Goal: Task Accomplishment & Management: Manage account settings

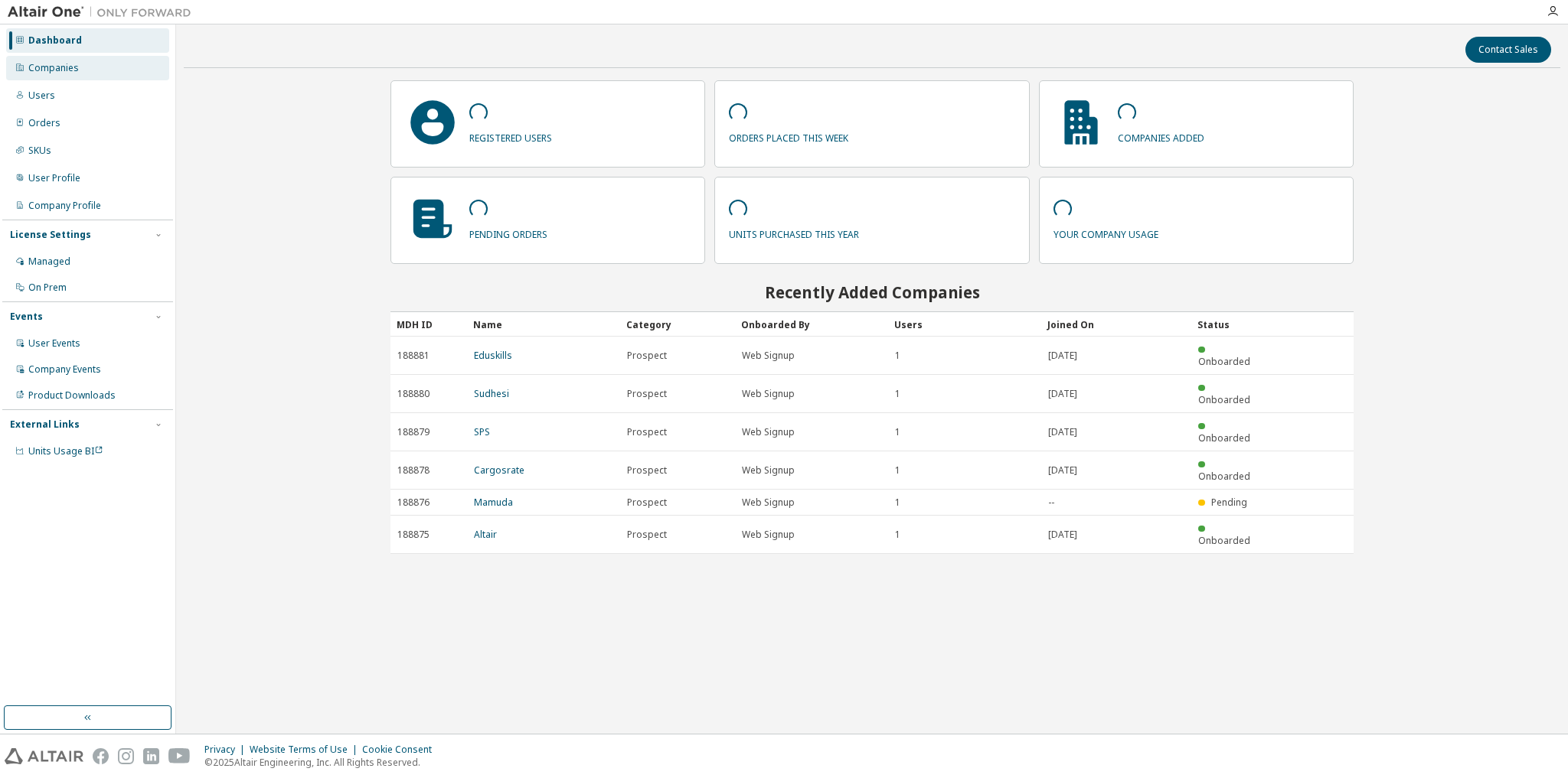
click at [77, 70] on div "Companies" at bounding box center [53, 67] width 51 height 13
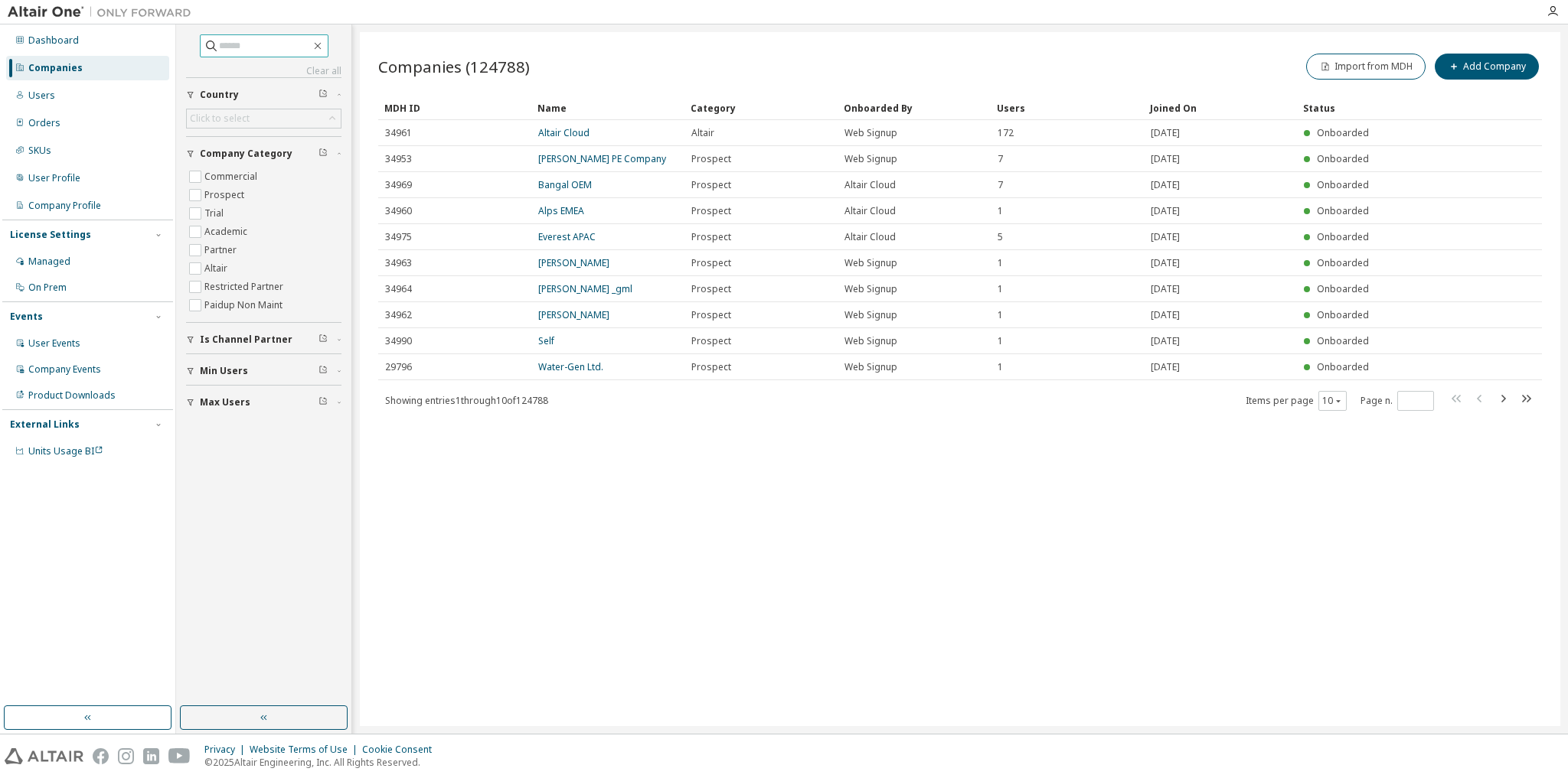
click at [257, 43] on input "text" at bounding box center [265, 46] width 91 height 15
paste input "*****"
type input "*****"
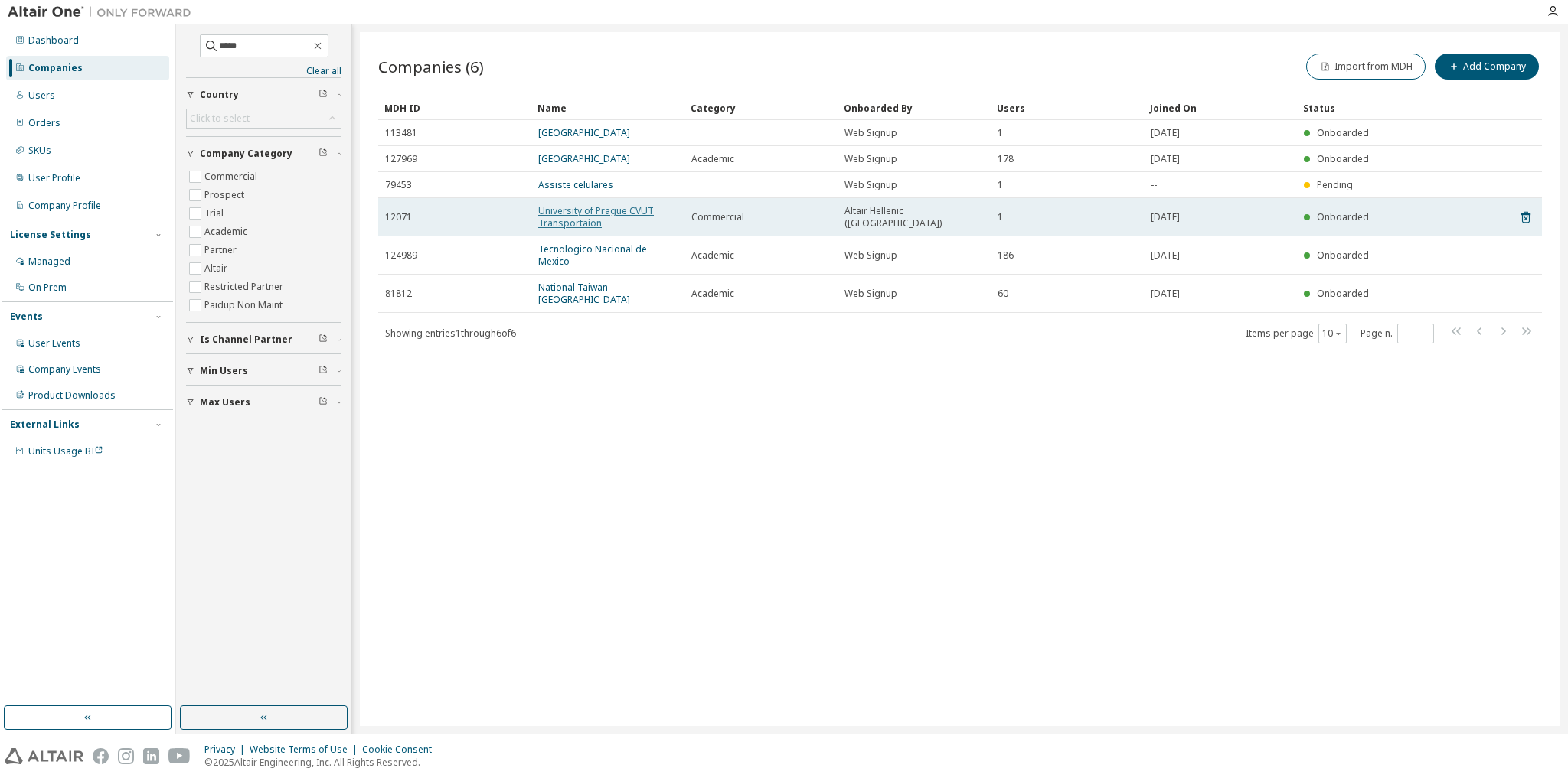
click at [596, 220] on link "University of Prague CVUT Transportaion" at bounding box center [595, 216] width 115 height 25
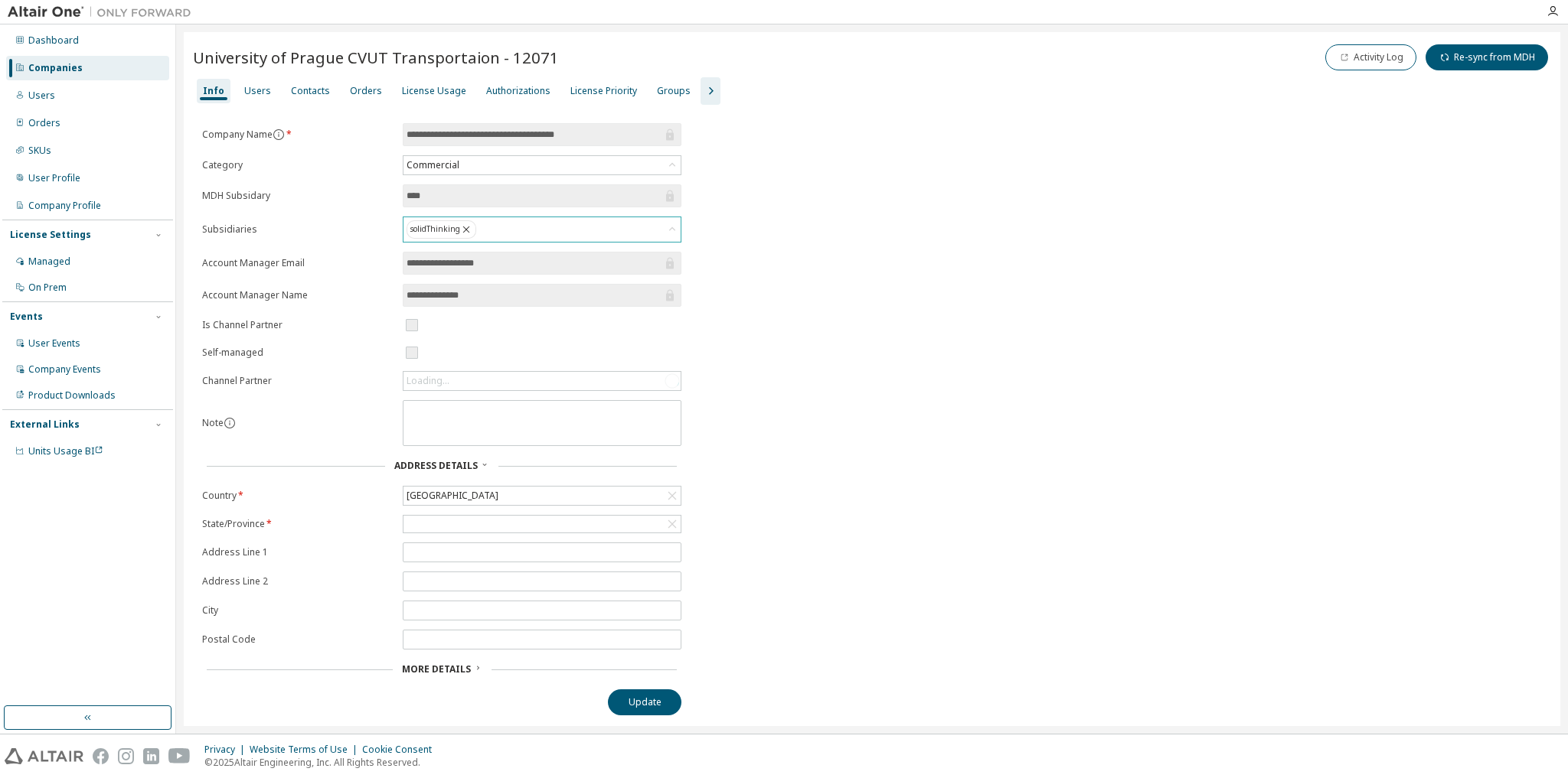
click at [467, 227] on icon at bounding box center [466, 230] width 7 height 7
click at [514, 227] on div "Select Subsidiaries" at bounding box center [542, 226] width 277 height 18
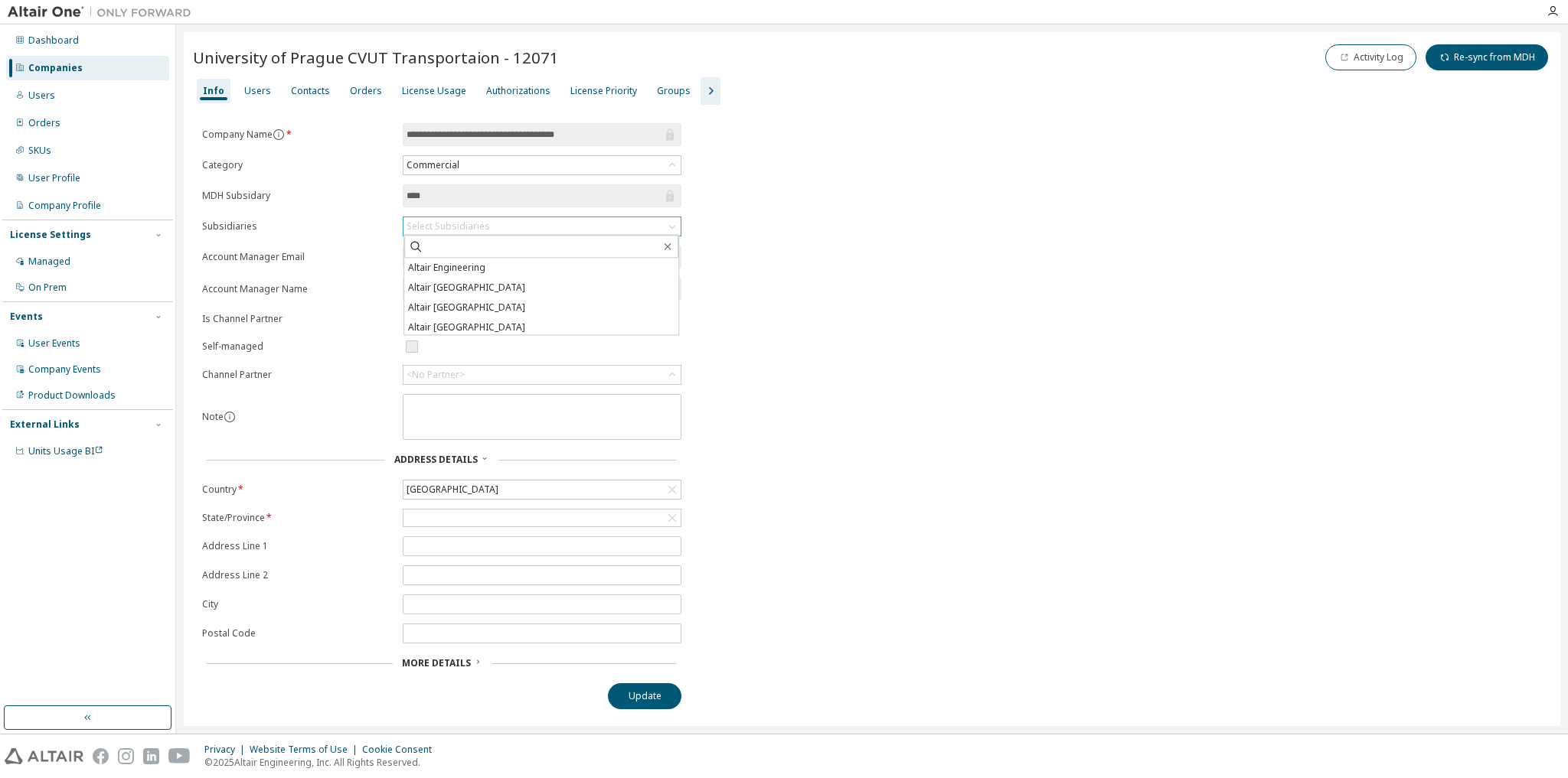
click at [514, 227] on div "Select Subsidiaries" at bounding box center [542, 226] width 277 height 18
click at [536, 305] on li "Altair [GEOGRAPHIC_DATA]" at bounding box center [541, 306] width 274 height 20
click at [815, 386] on div "**********" at bounding box center [873, 419] width 1358 height 592
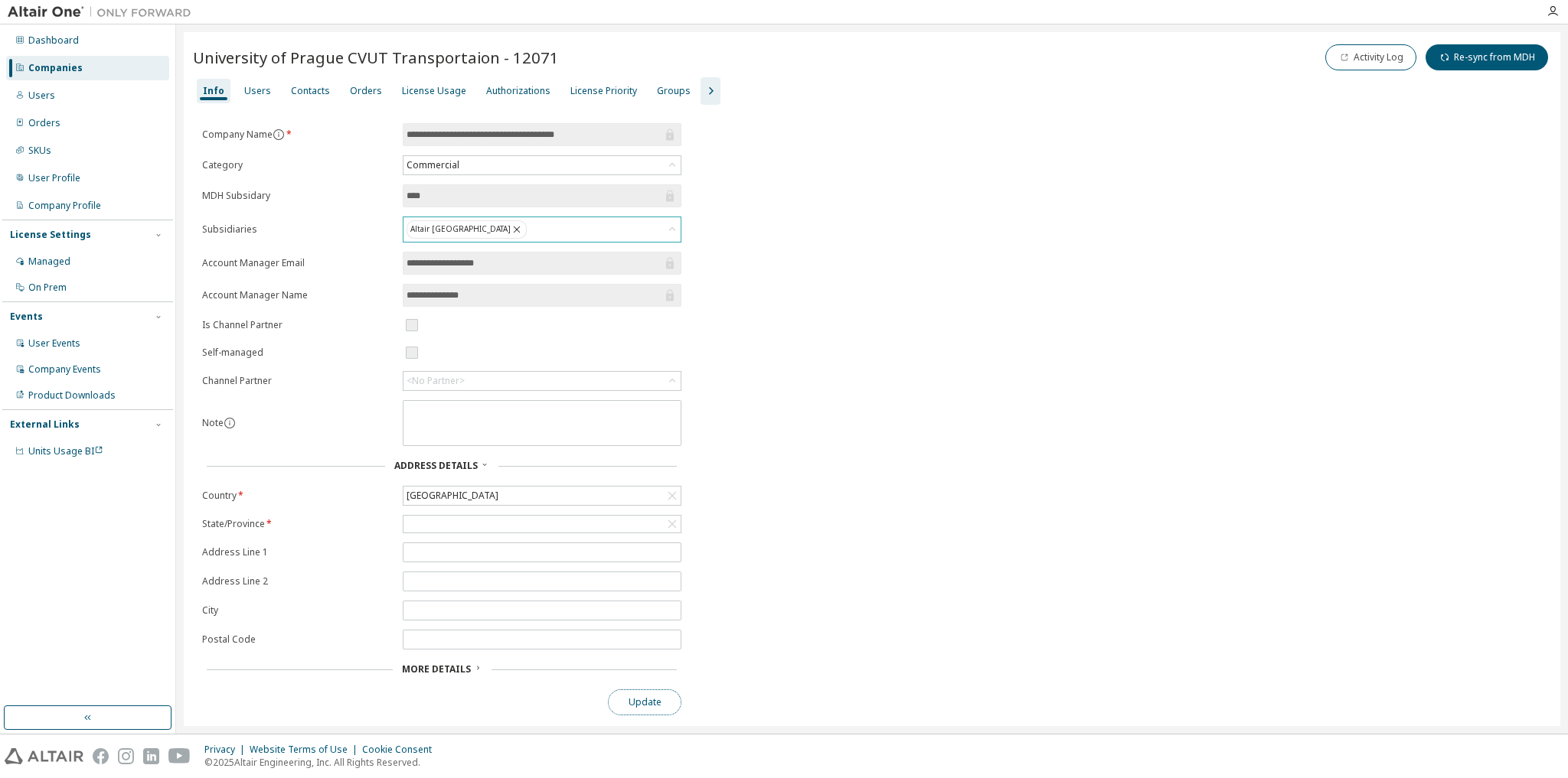
click at [646, 705] on button "Update" at bounding box center [645, 702] width 73 height 26
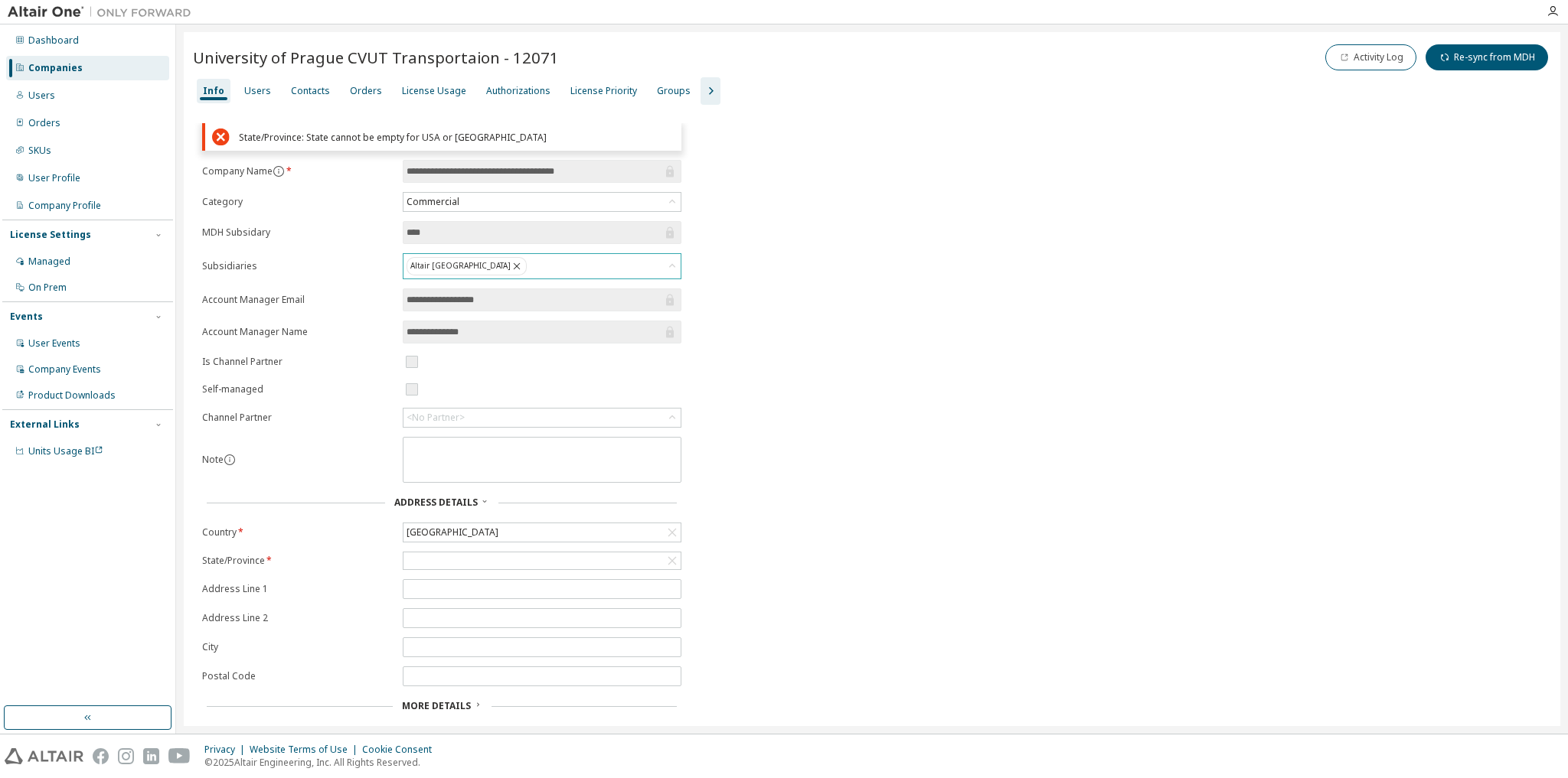
click at [219, 134] on icon at bounding box center [220, 137] width 17 height 18
click at [214, 135] on icon at bounding box center [220, 138] width 17 height 17
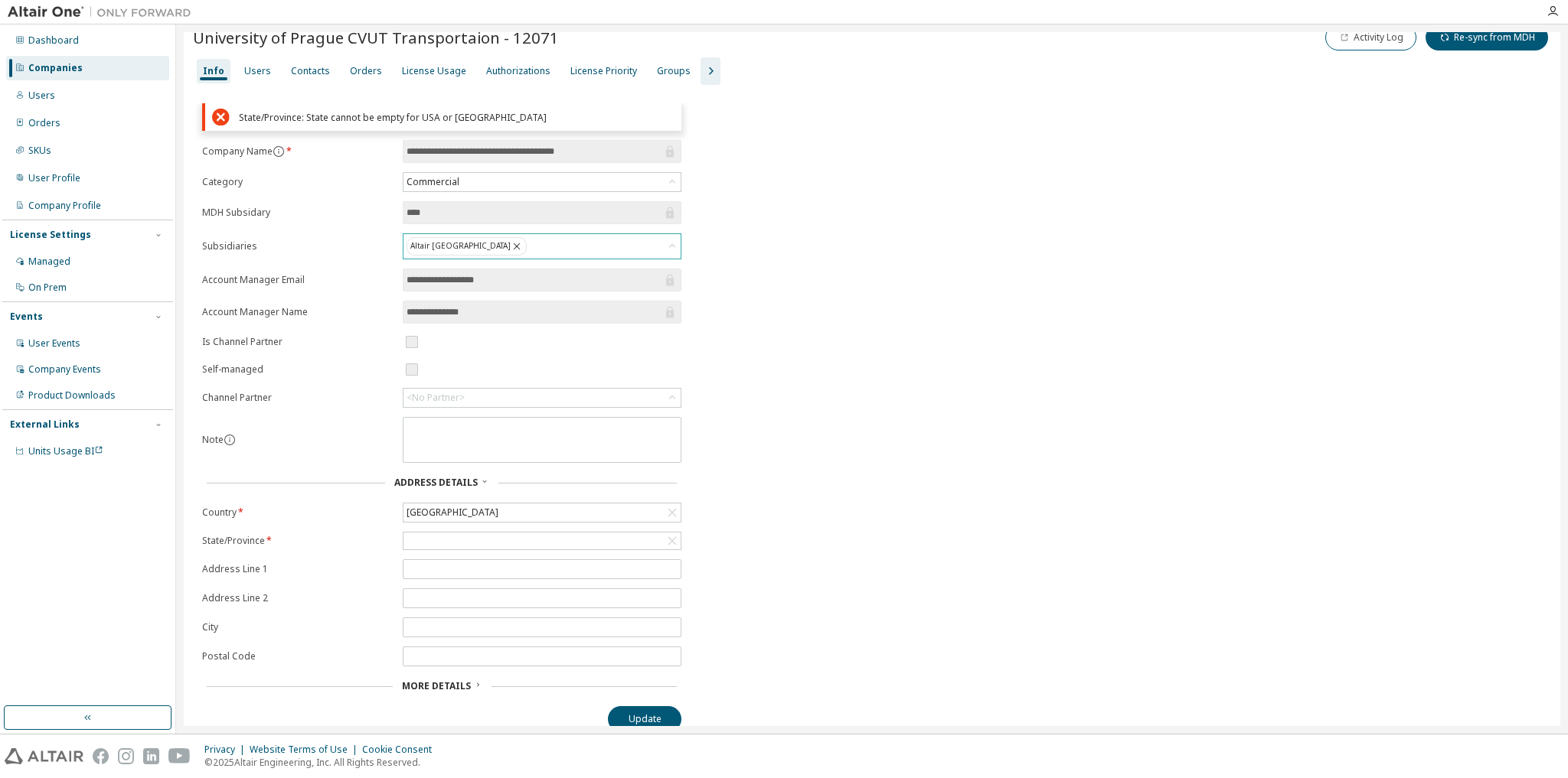
scroll to position [30, 0]
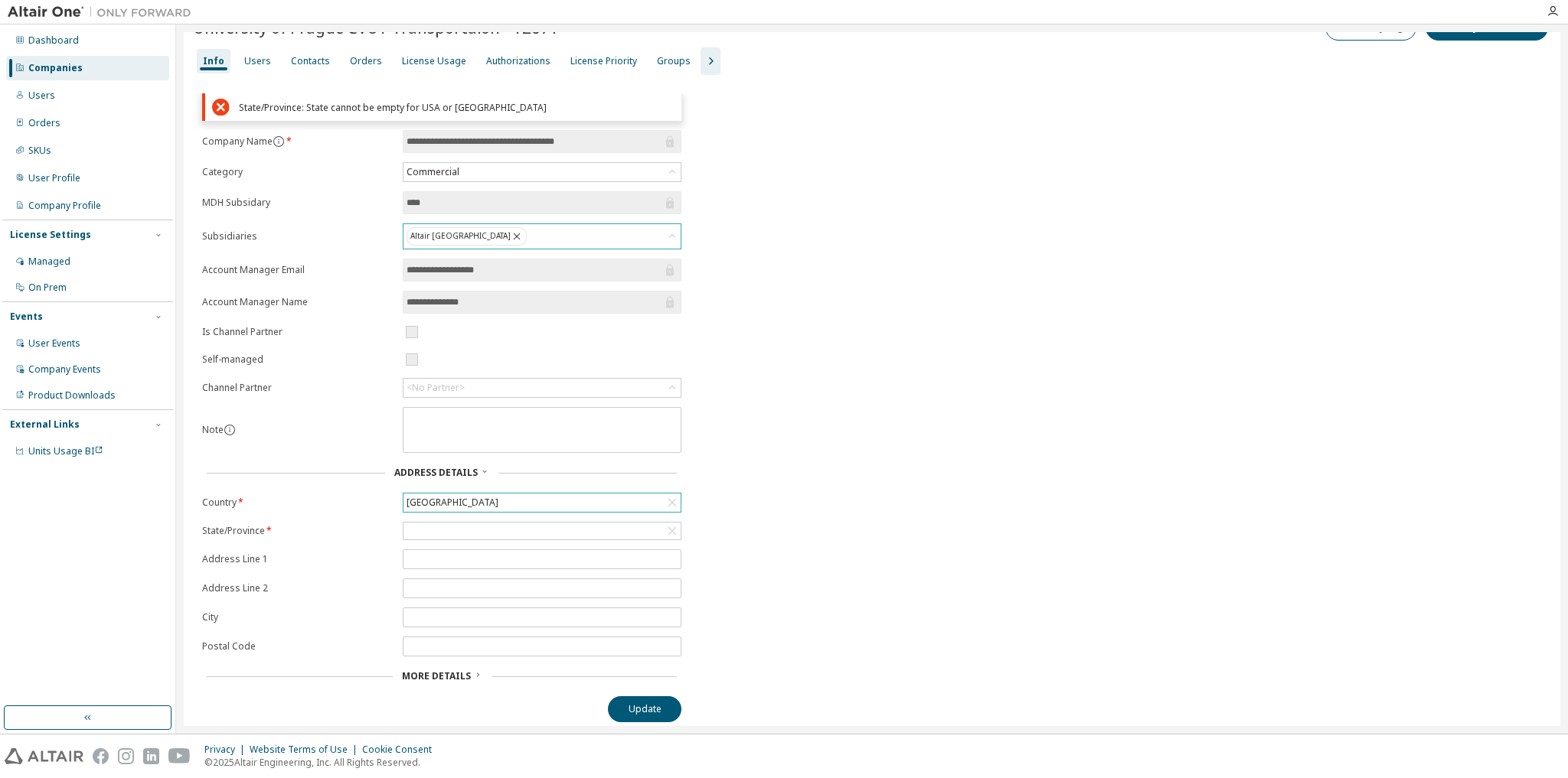
click at [672, 496] on icon at bounding box center [672, 503] width 15 height 15
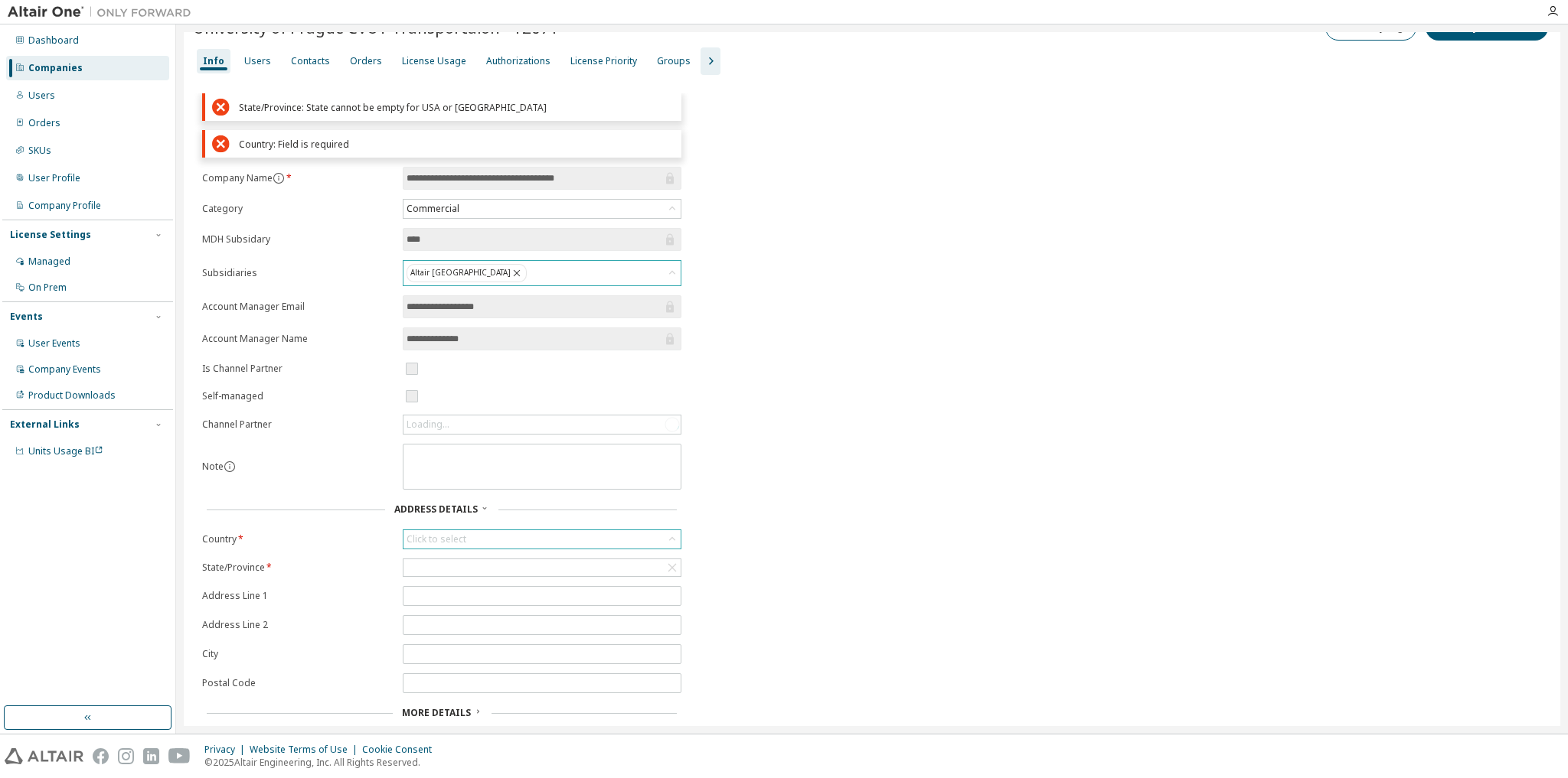
click at [571, 533] on div "Click to select" at bounding box center [542, 539] width 277 height 18
click at [530, 530] on div "Click to select" at bounding box center [542, 539] width 277 height 18
click at [535, 534] on div "Click to select" at bounding box center [542, 539] width 277 height 18
click at [416, 557] on icon at bounding box center [416, 558] width 15 height 15
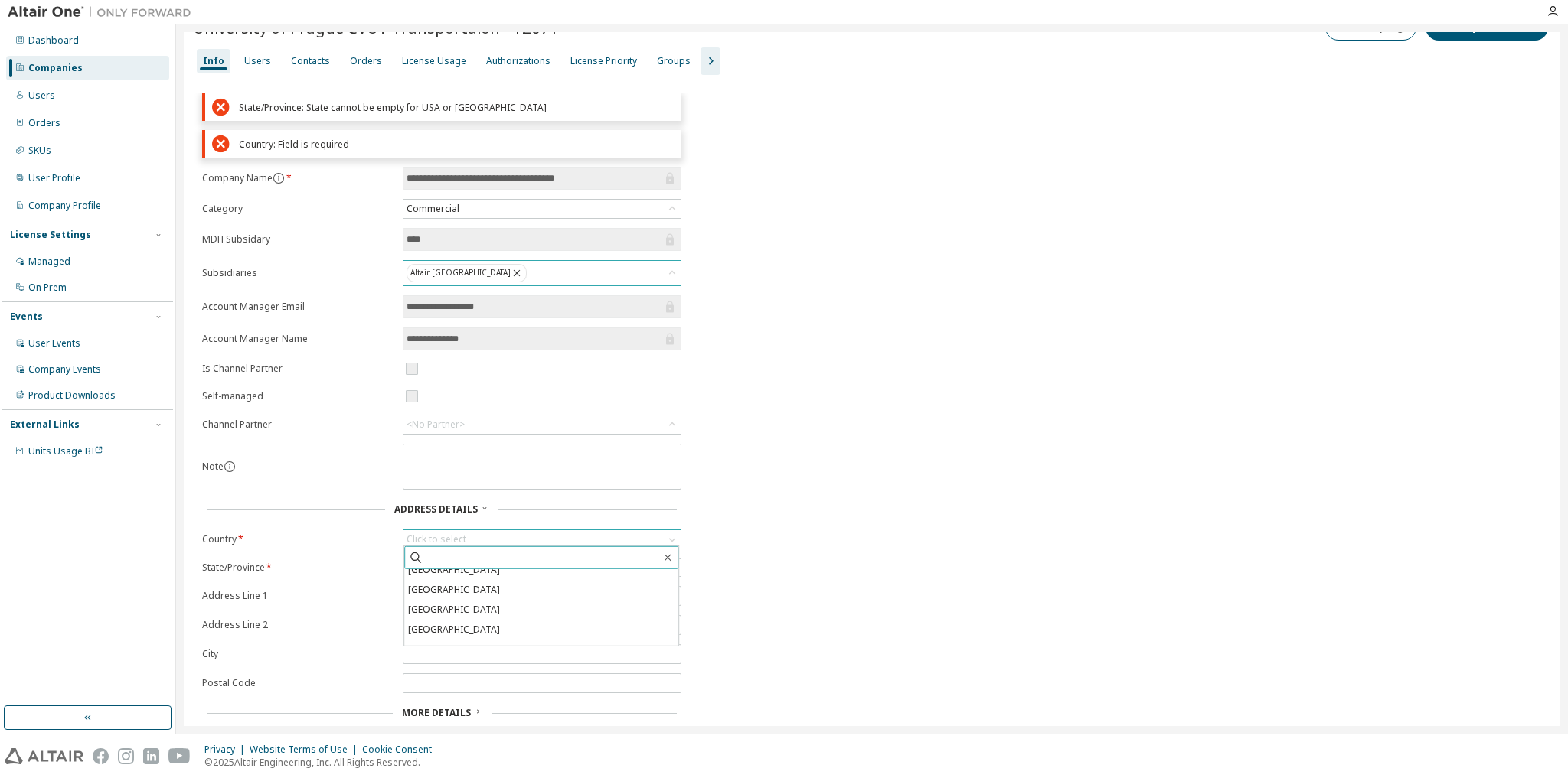
click at [414, 557] on icon at bounding box center [416, 558] width 15 height 15
click at [438, 609] on li "[GEOGRAPHIC_DATA]" at bounding box center [541, 611] width 274 height 20
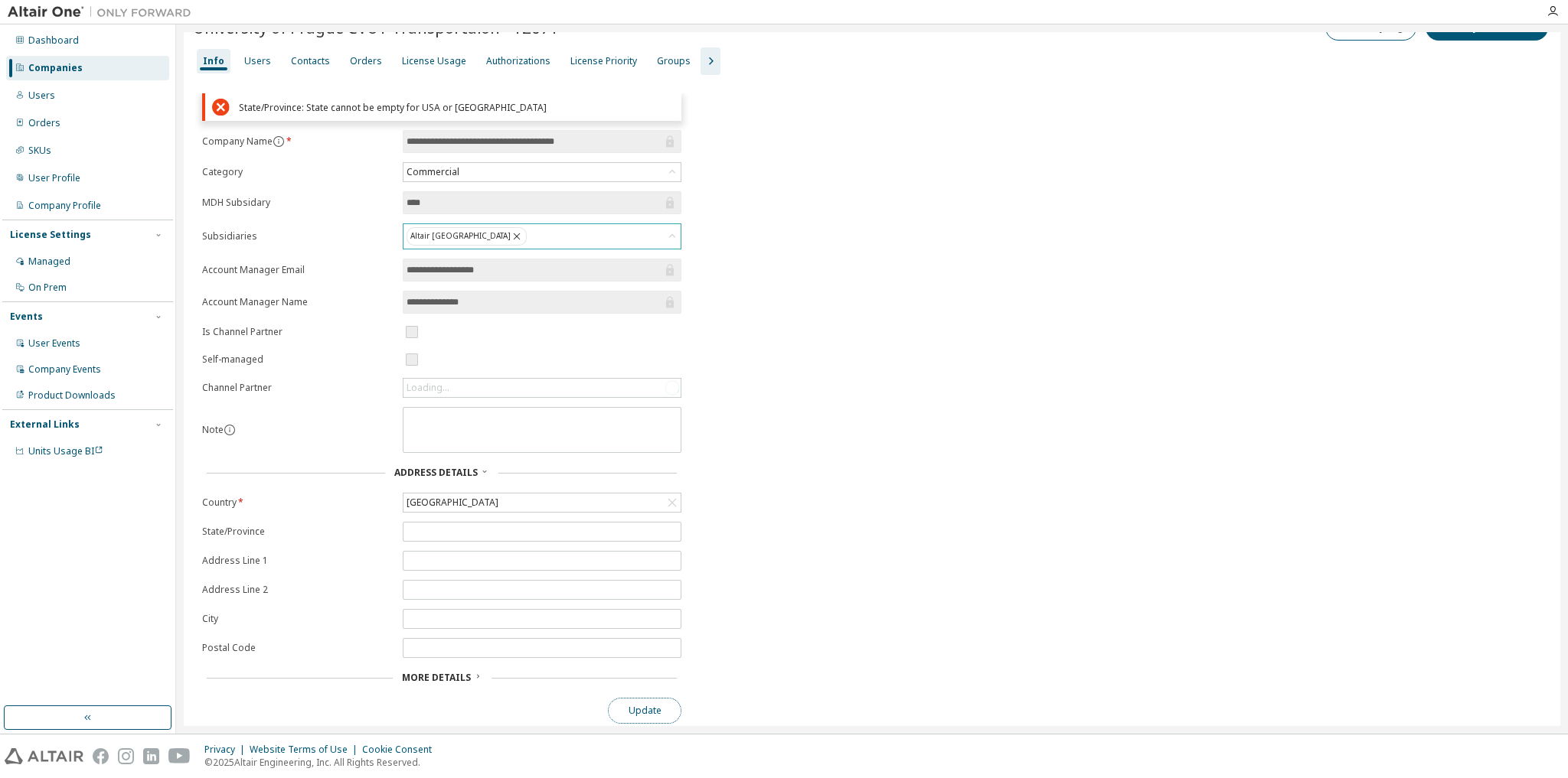
click at [649, 701] on button "Update" at bounding box center [645, 711] width 73 height 26
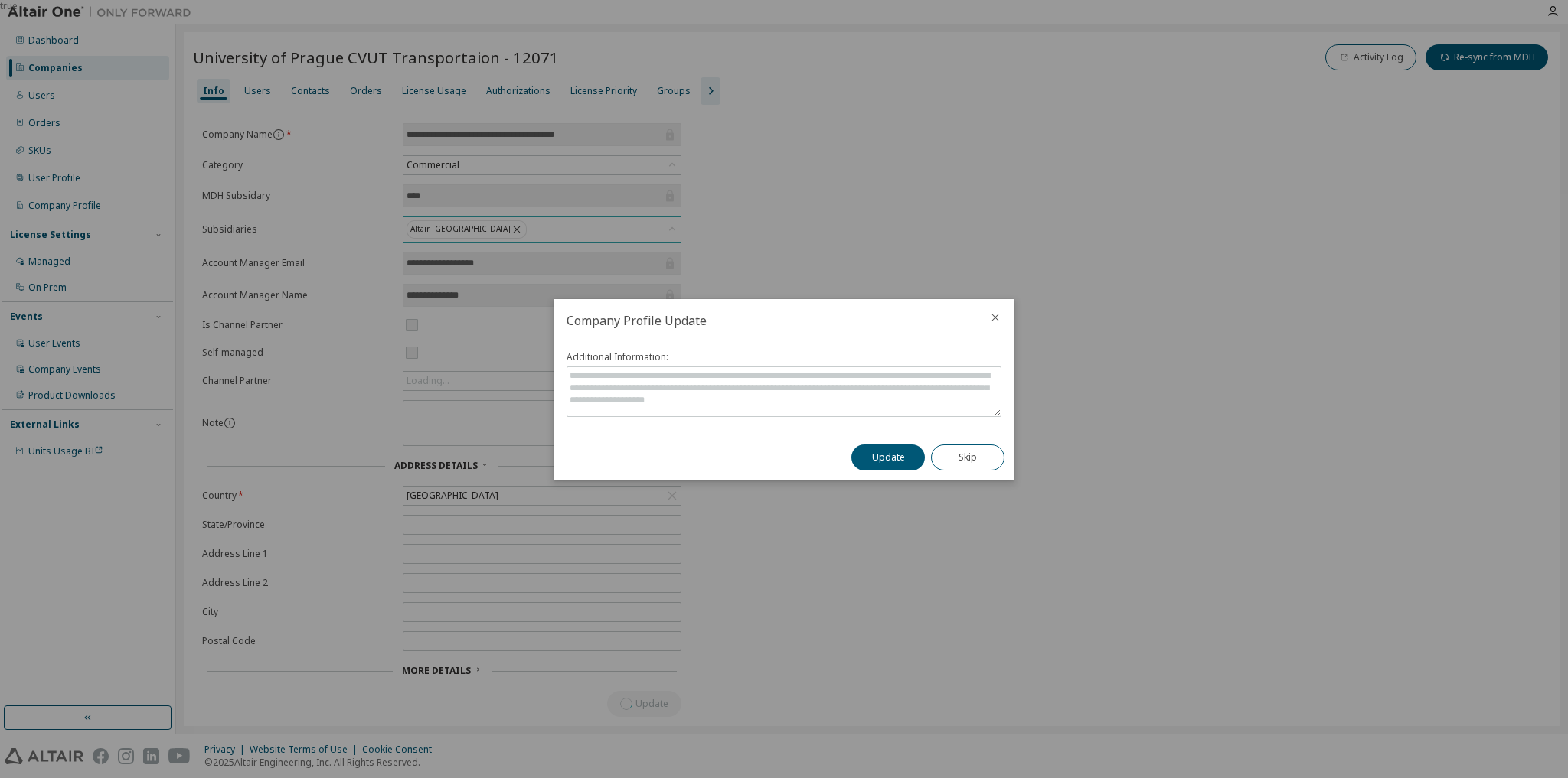
scroll to position [0, 0]
click at [906, 461] on button "Update" at bounding box center [888, 457] width 73 height 26
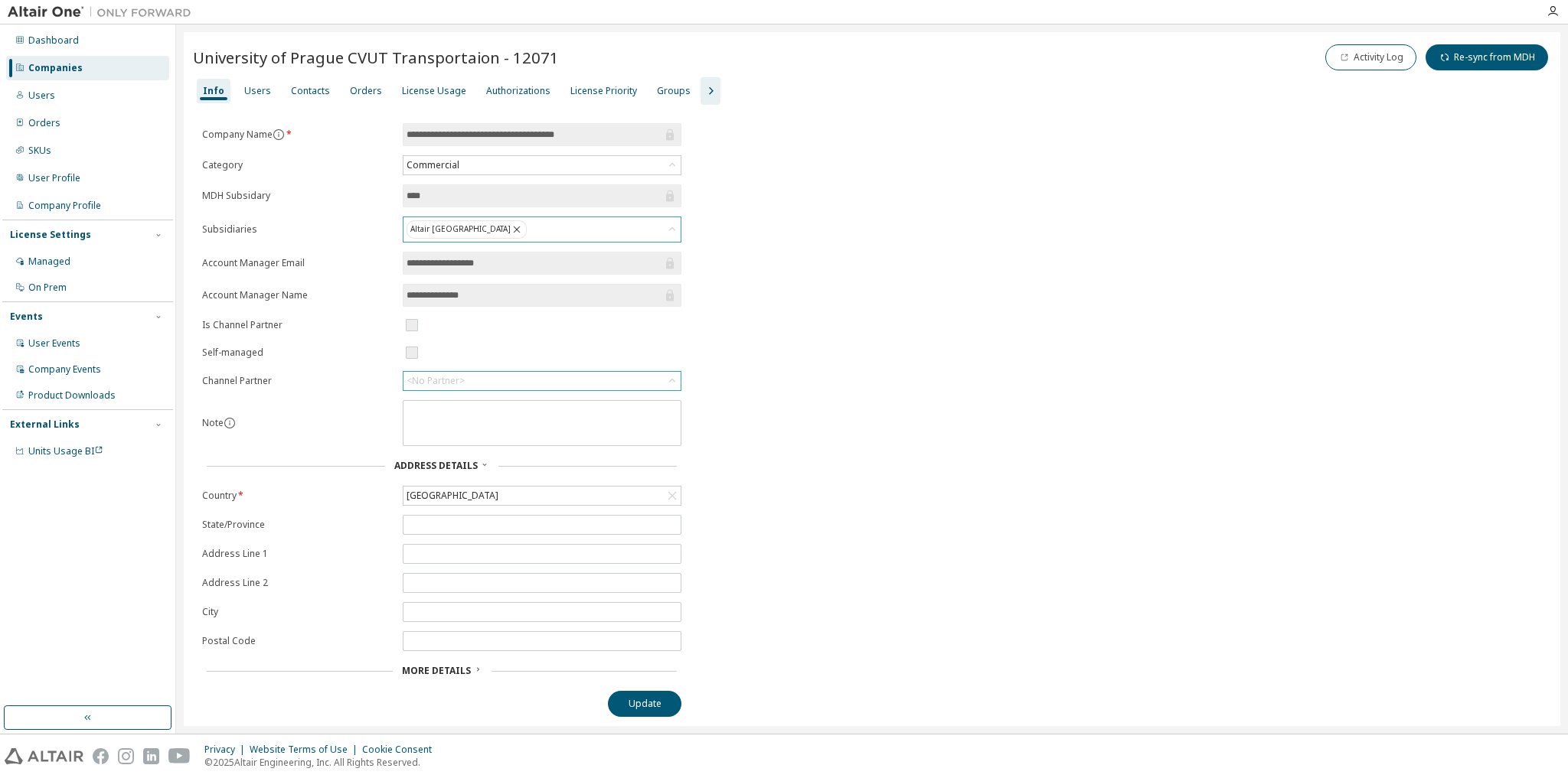
click at [676, 378] on icon at bounding box center [672, 381] width 15 height 15
click at [569, 453] on li "Advanced Engineering" at bounding box center [541, 461] width 274 height 20
click at [650, 692] on button "Update" at bounding box center [645, 704] width 73 height 26
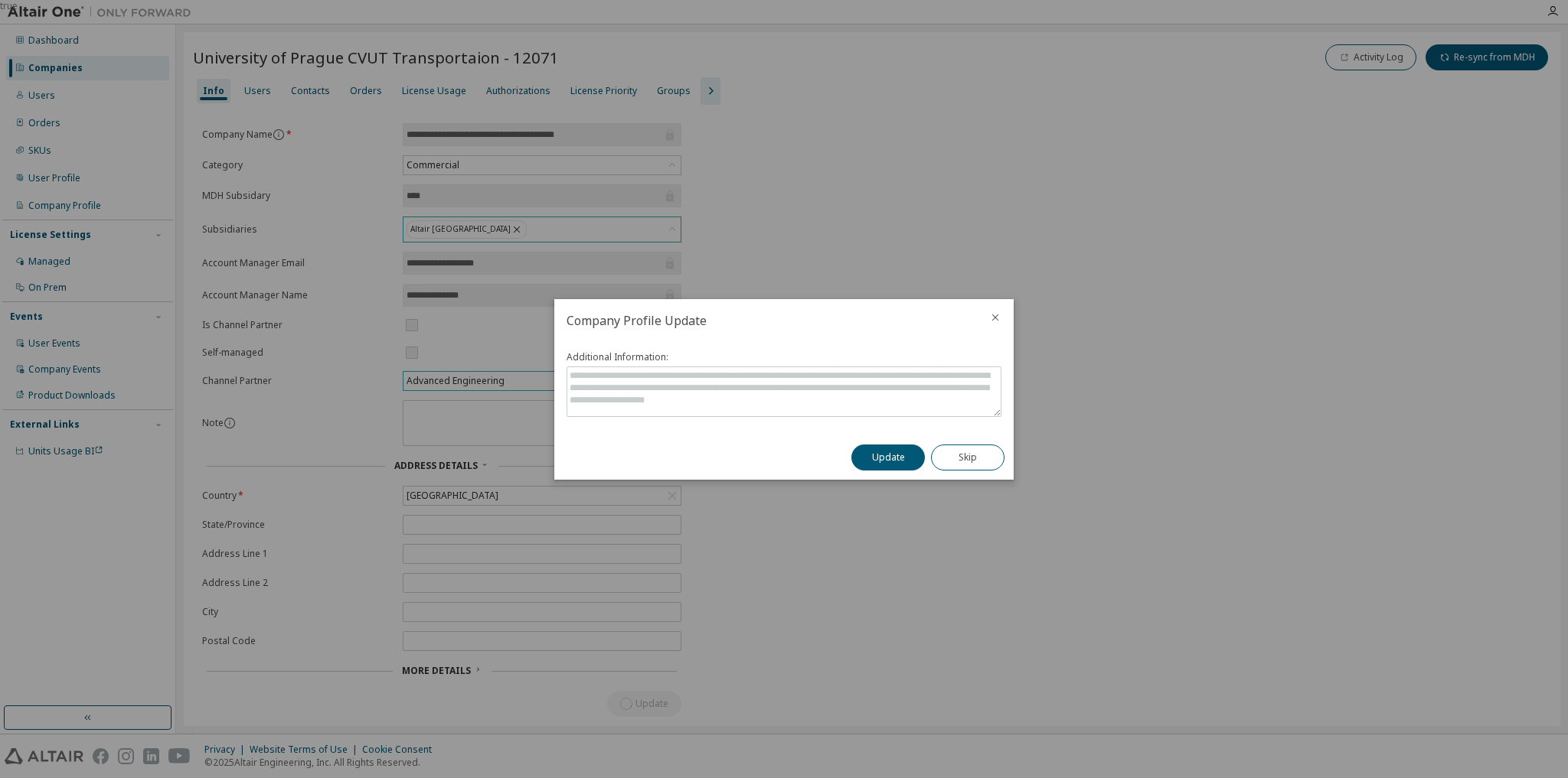
click at [898, 462] on button "Update" at bounding box center [888, 457] width 73 height 26
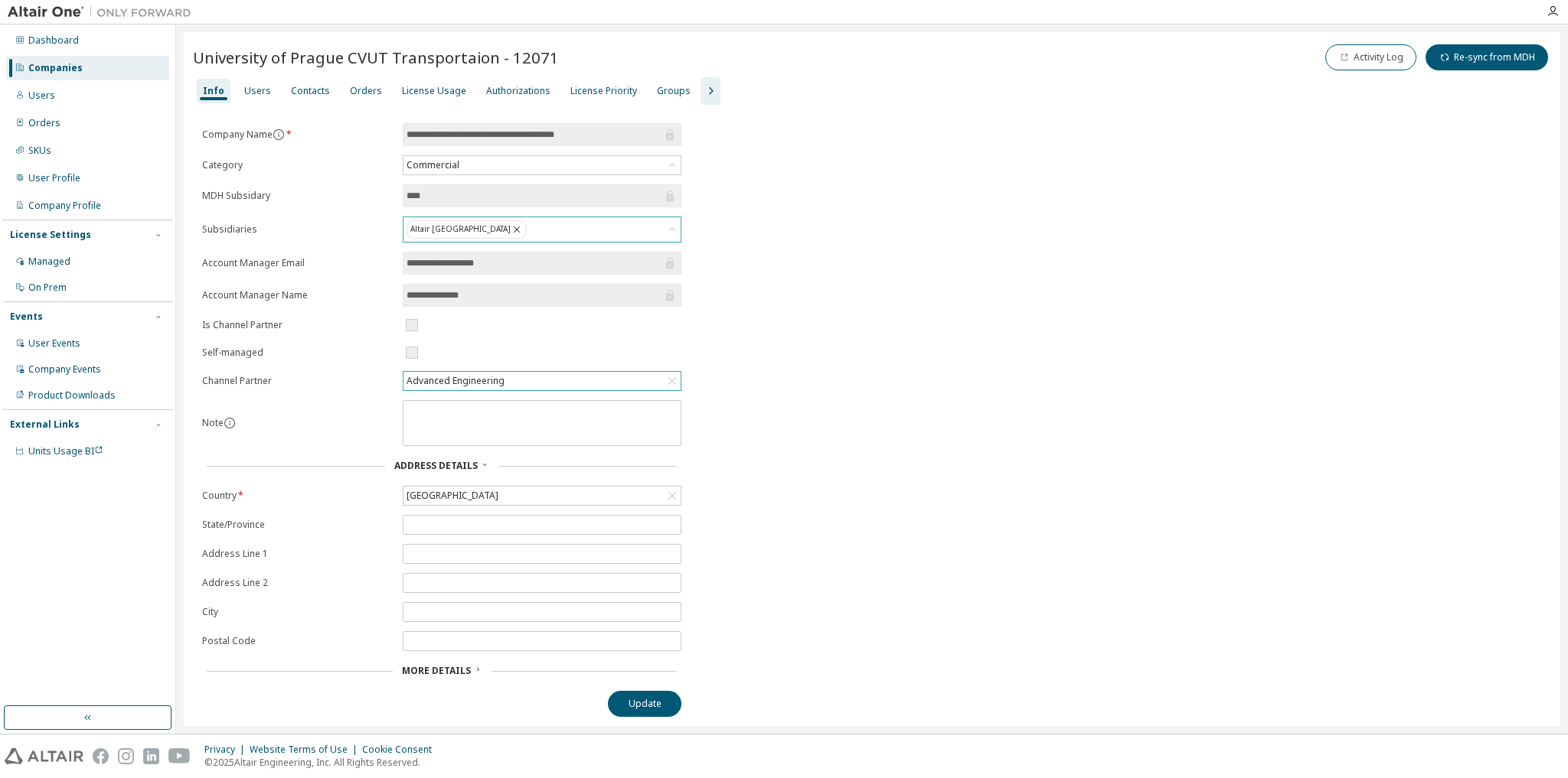
click at [810, 326] on div "**********" at bounding box center [873, 419] width 1358 height 593
click at [539, 77] on div "Info Users Contacts Orders License Usage Authorizations License Priority Groups" at bounding box center [873, 90] width 1358 height 28
drag, startPoint x: 558, startPoint y: 61, endPoint x: 196, endPoint y: 55, distance: 362.0
click at [196, 55] on div "University of Prague CVUT Transportaion - 12071 Activity Log Re-sync from MDH" at bounding box center [873, 57] width 1358 height 32
copy span "University of Prague CVUT Transportaion - 12071"
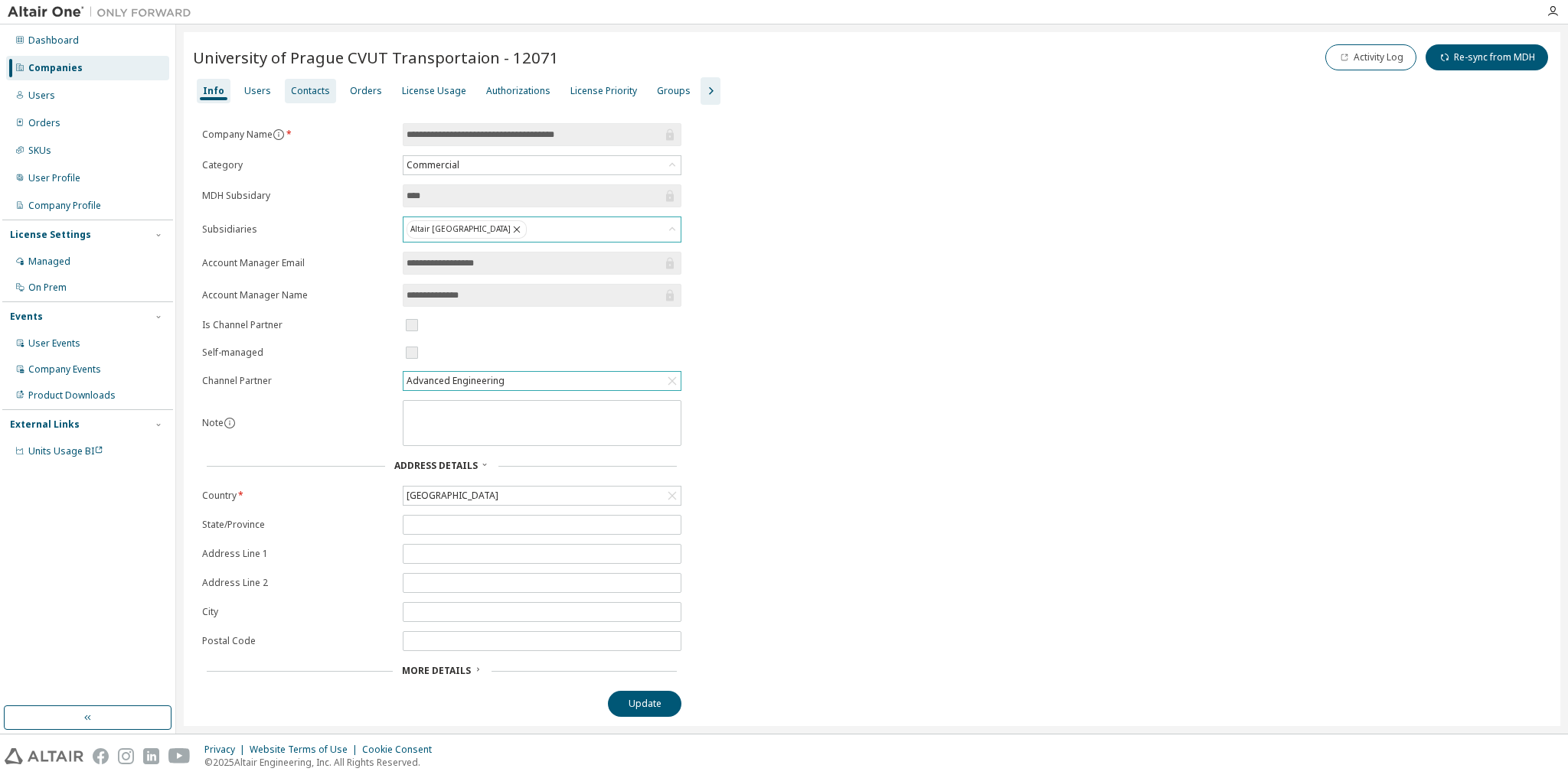
drag, startPoint x: 256, startPoint y: 90, endPoint x: 288, endPoint y: 90, distance: 32.0
click at [256, 90] on div "Users" at bounding box center [258, 90] width 27 height 13
